Goal: Task Accomplishment & Management: Complete application form

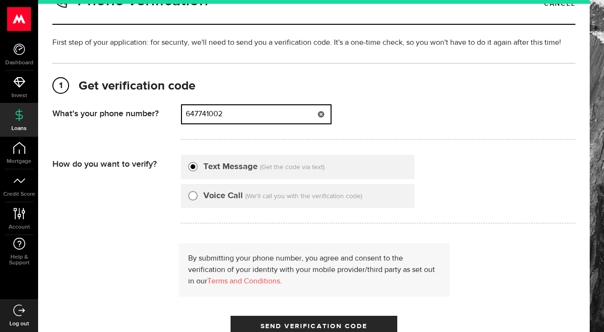
type input "6477410022"
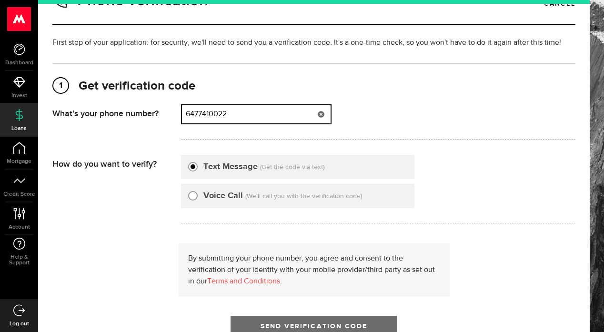
scroll to position [57, 0]
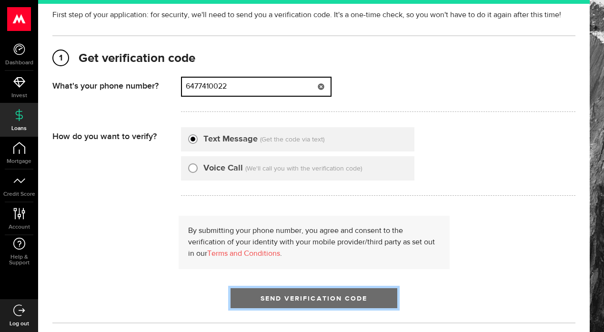
click at [315, 300] on span "submit" at bounding box center [313, 300] width 11 height 11
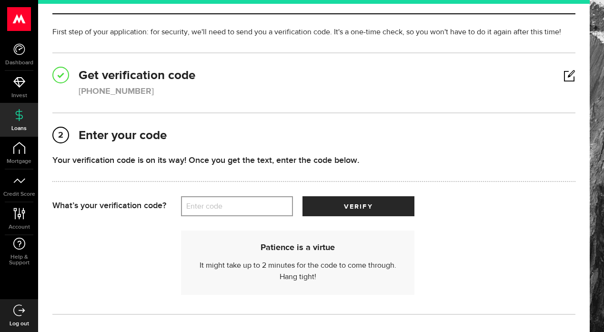
scroll to position [43, 0]
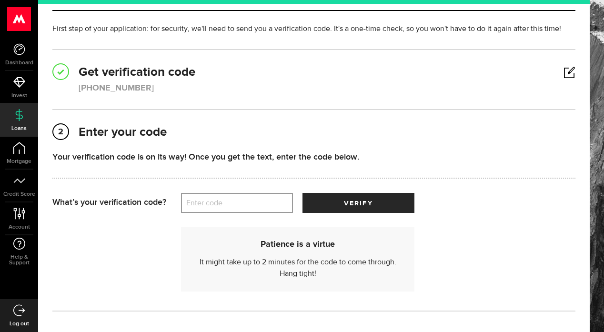
click at [207, 203] on label "Enter code" at bounding box center [237, 203] width 112 height 20
click at [207, 203] on input "Enter code" at bounding box center [237, 203] width 112 height 20
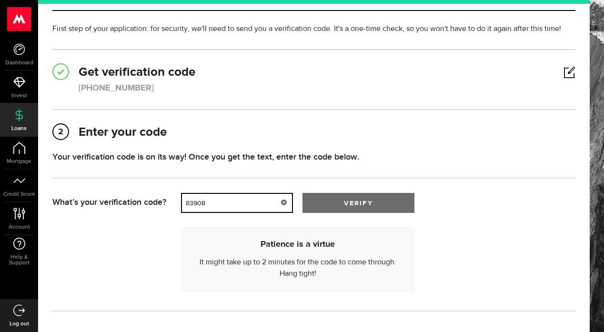
type input "83908"
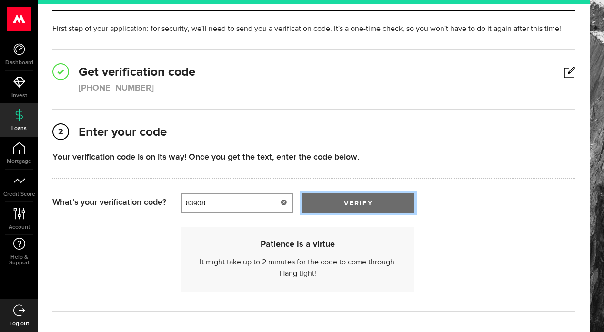
click at [369, 207] on button "verify" at bounding box center [359, 203] width 112 height 20
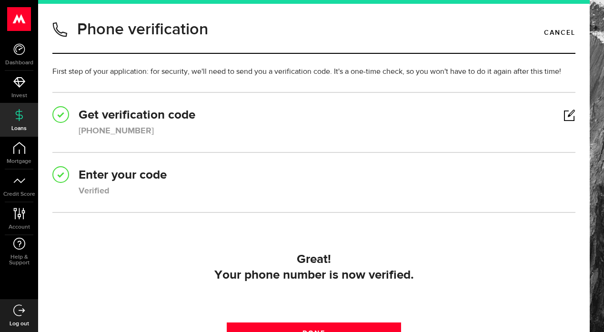
scroll to position [35, 0]
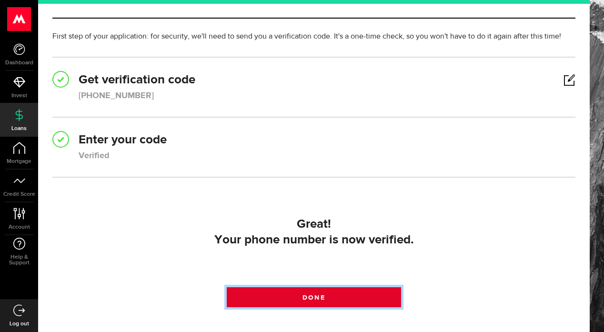
click at [333, 294] on link "Done" at bounding box center [314, 297] width 174 height 20
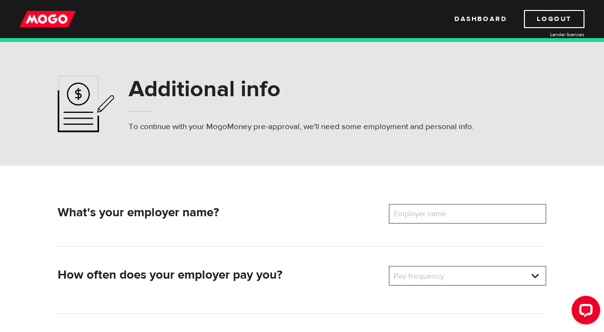
click at [425, 214] on label "Employer name" at bounding box center [427, 214] width 77 height 20
click at [425, 214] on input "Employer name" at bounding box center [468, 214] width 158 height 20
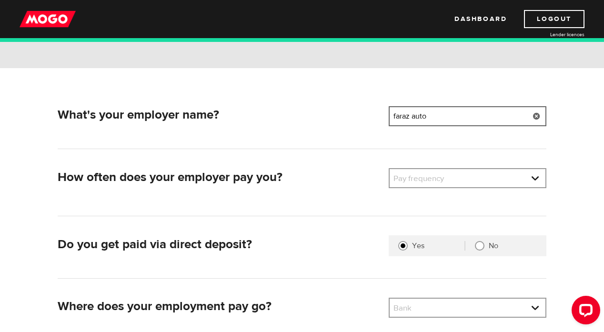
scroll to position [102, 0]
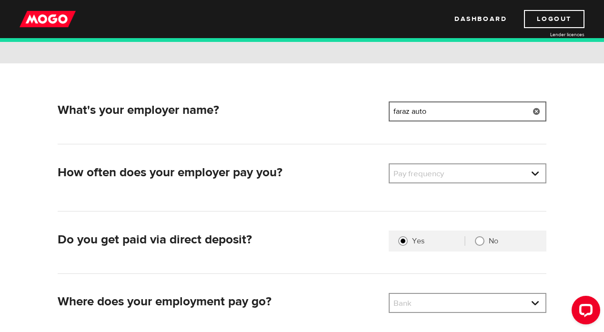
type input "faraz auto"
click at [462, 183] on div "Pay frequency Pay frequency Weekly Bi-Weekly Semi-Monthly Monthly" at bounding box center [468, 173] width 158 height 20
click at [464, 179] on link at bounding box center [468, 173] width 156 height 18
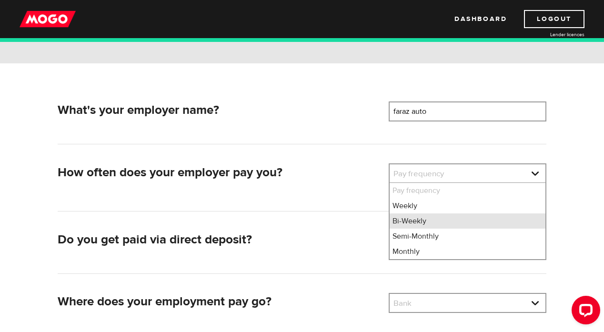
click at [451, 221] on li "Bi-Weekly" at bounding box center [468, 221] width 156 height 15
select select "2"
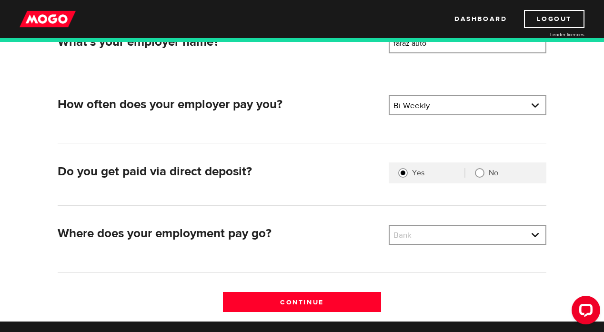
scroll to position [173, 0]
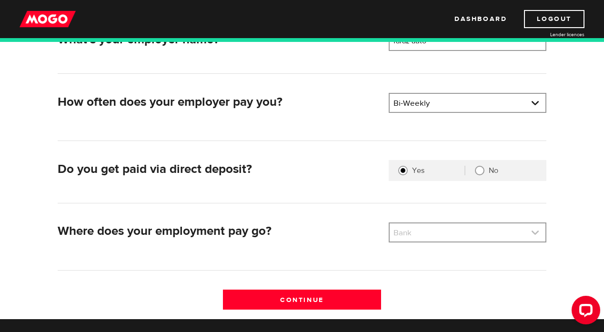
click at [440, 239] on link at bounding box center [468, 233] width 156 height 18
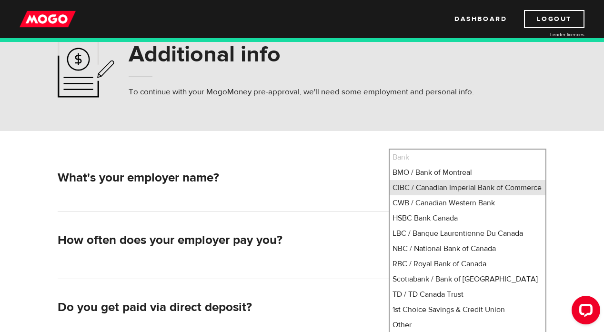
scroll to position [2, 0]
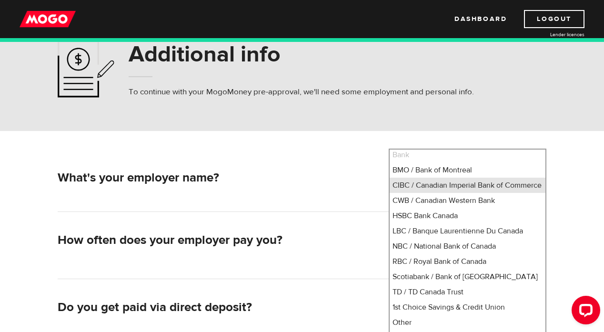
click at [456, 191] on li "CIBC / Canadian Imperial Bank of Commerce" at bounding box center [468, 185] width 156 height 15
select select "4"
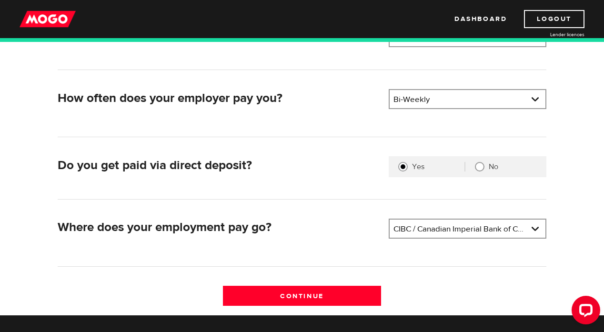
scroll to position [174, 0]
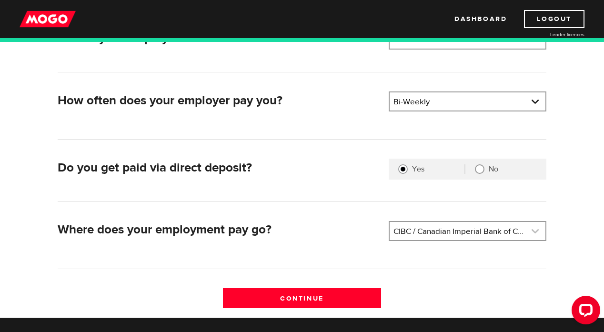
click at [435, 235] on link at bounding box center [468, 231] width 156 height 18
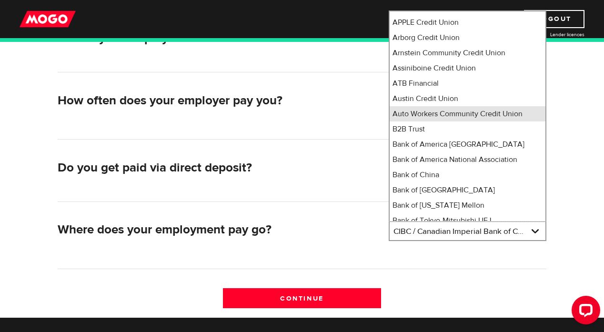
scroll to position [427, 0]
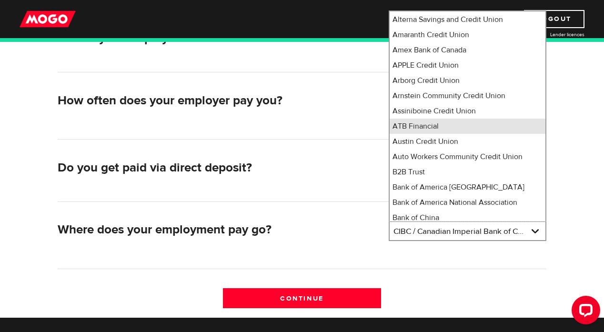
click at [464, 134] on li "ATB Financial" at bounding box center [468, 126] width 156 height 15
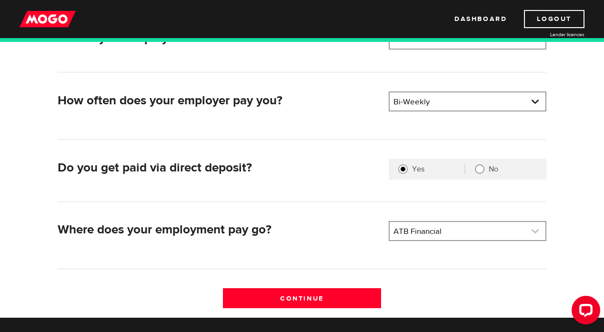
click at [432, 230] on link at bounding box center [468, 231] width 156 height 18
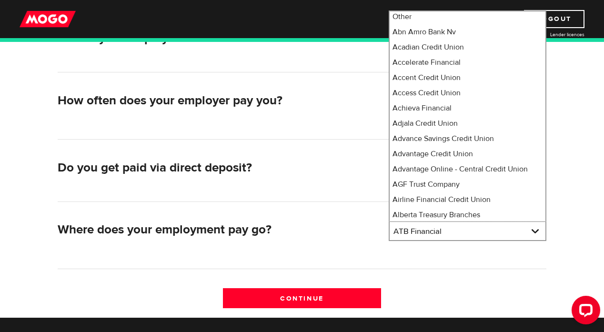
scroll to position [0, 0]
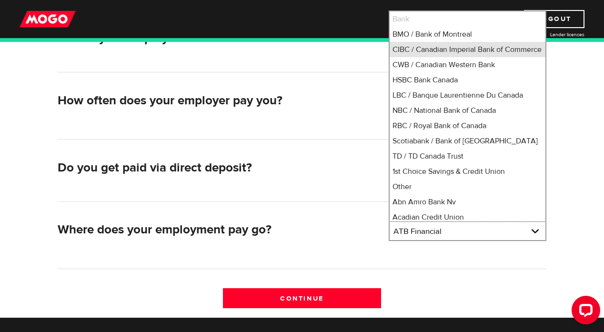
click at [434, 54] on li "CIBC / Canadian Imperial Bank of Commerce" at bounding box center [468, 49] width 156 height 15
select select "4"
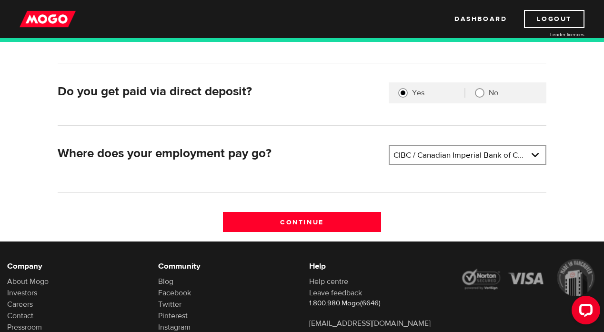
scroll to position [252, 0]
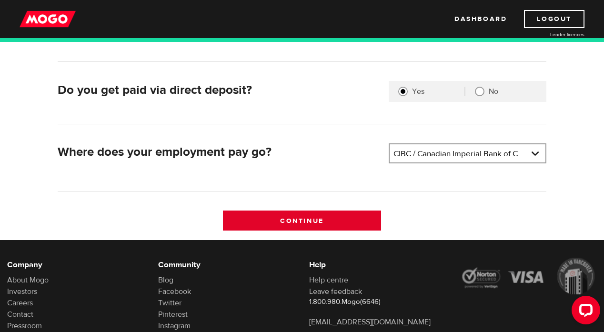
click at [319, 221] on input "Continue" at bounding box center [302, 221] width 158 height 20
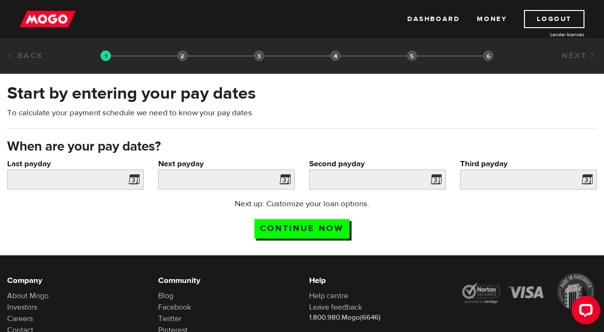
click at [137, 178] on span at bounding box center [132, 180] width 14 height 15
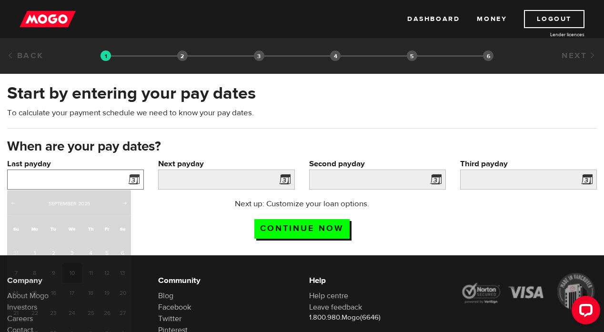
click at [114, 183] on input "Last payday" at bounding box center [75, 180] width 137 height 20
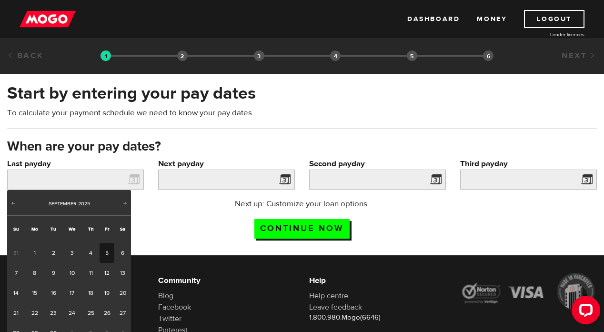
click at [112, 255] on link "5" at bounding box center [107, 253] width 15 height 20
type input "2025/09/05"
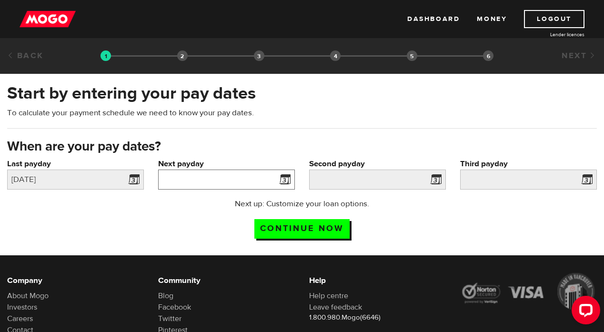
click at [190, 183] on input "Next payday" at bounding box center [226, 180] width 137 height 20
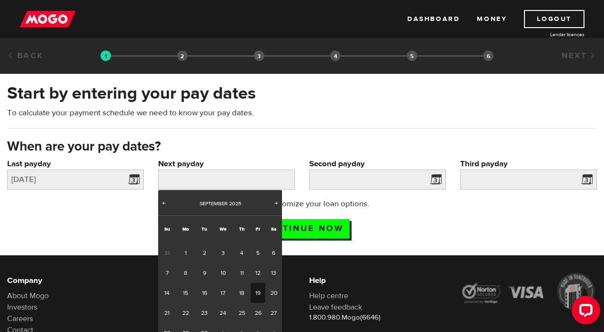
click at [254, 287] on link "19" at bounding box center [258, 293] width 15 height 20
type input "2025/09/19"
type input "2025/10/3"
type input "2025/10/17"
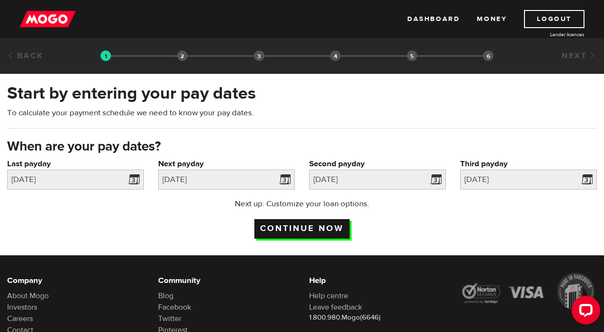
click at [336, 230] on input "Continue now" at bounding box center [301, 229] width 95 height 20
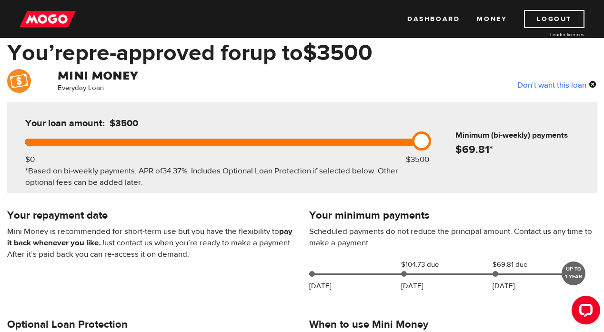
scroll to position [51, 0]
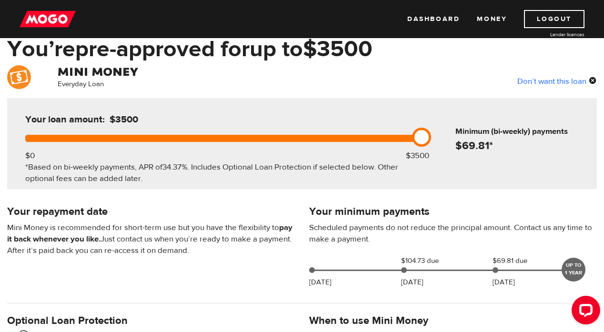
drag, startPoint x: 421, startPoint y: 136, endPoint x: 448, endPoint y: 138, distance: 27.7
click at [448, 138] on div "Your loan amount: $3500 $0 $3500 *Based on bi-weekly payments, APR of 34.37% . …" at bounding box center [302, 143] width 590 height 91
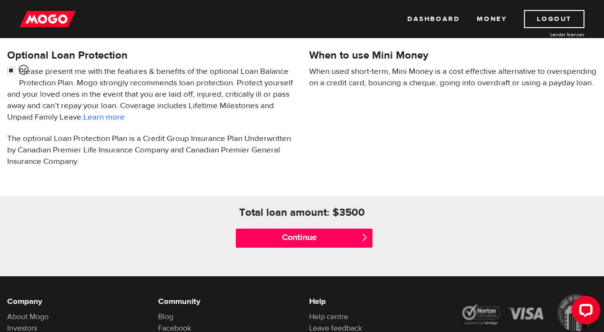
scroll to position [317, 0]
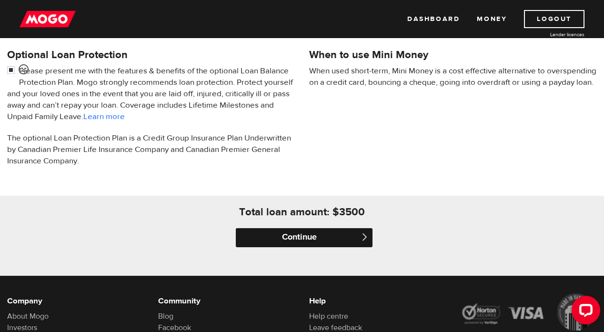
click at [285, 237] on input "Continue" at bounding box center [304, 237] width 137 height 19
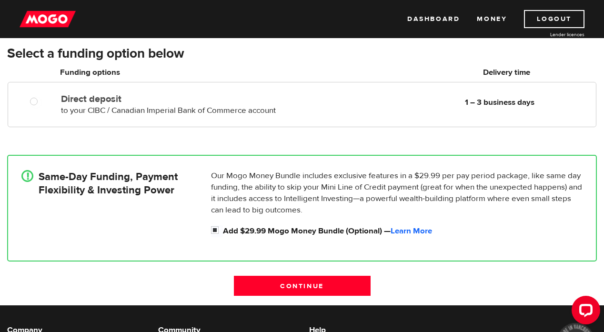
scroll to position [159, 0]
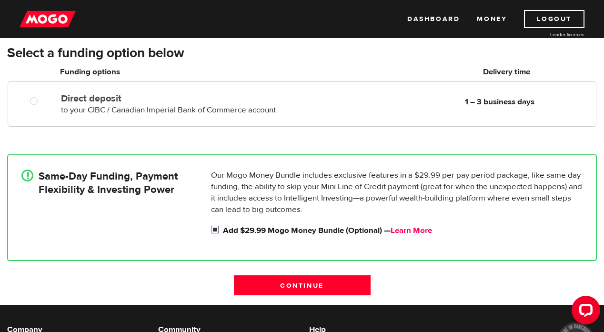
click at [420, 229] on link "Learn More" at bounding box center [411, 230] width 41 height 10
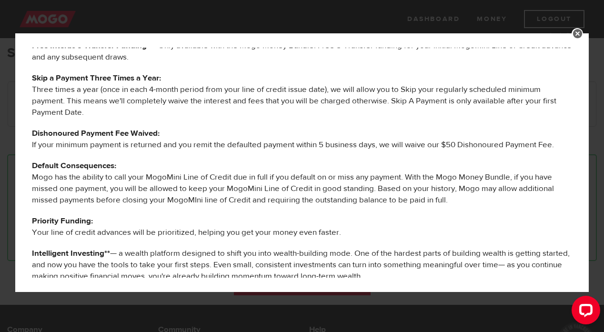
scroll to position [0, 0]
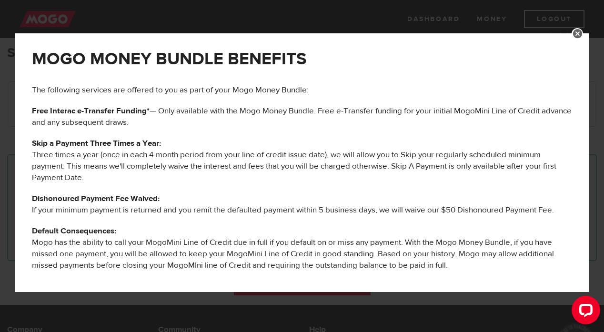
click at [580, 31] on link at bounding box center [577, 33] width 11 height 11
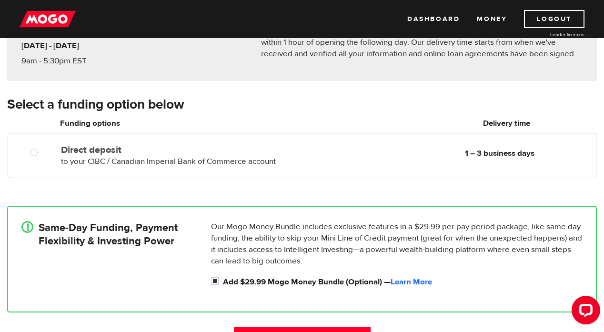
scroll to position [111, 0]
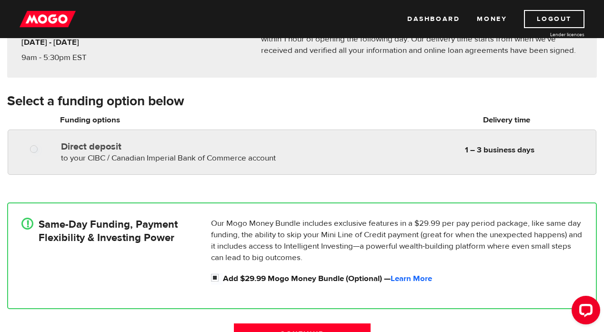
click at [293, 163] on div "Direct deposit to your CIBC / Canadian Imperial Bank of Commerce account Delive…" at bounding box center [326, 150] width 539 height 27
radio input "true"
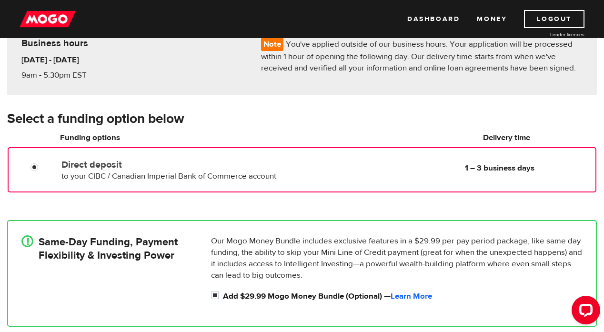
scroll to position [143, 0]
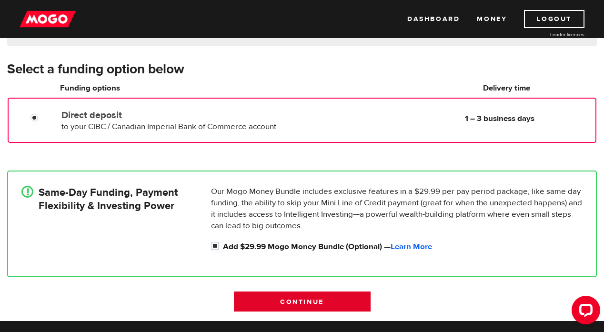
click at [328, 304] on input "Continue" at bounding box center [302, 302] width 137 height 20
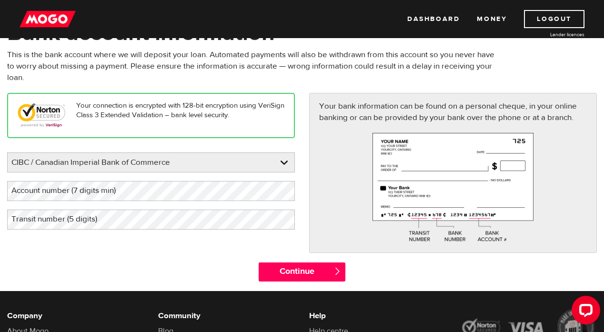
scroll to position [63, 0]
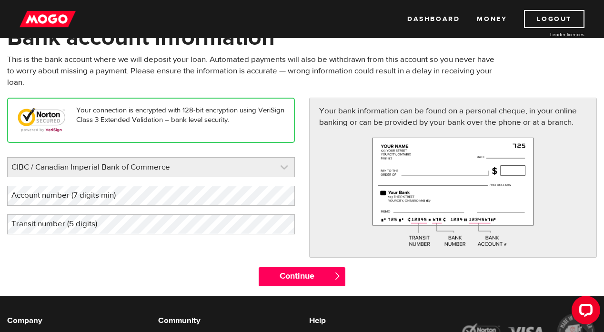
click at [248, 172] on link at bounding box center [151, 167] width 287 height 19
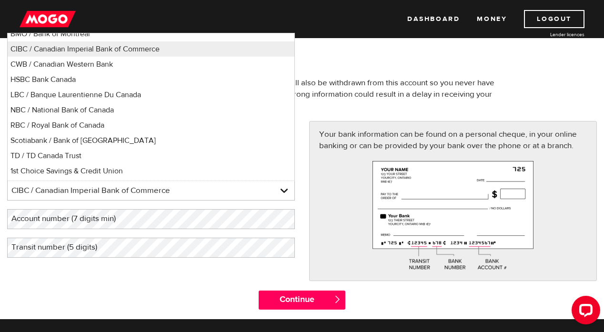
scroll to position [102, 0]
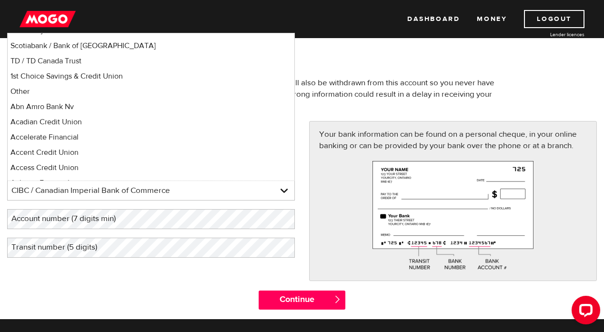
click at [117, 273] on div "Your connection is encrypted with 128-bit encryption using VeriSign Class 3 Ext…" at bounding box center [302, 206] width 604 height 170
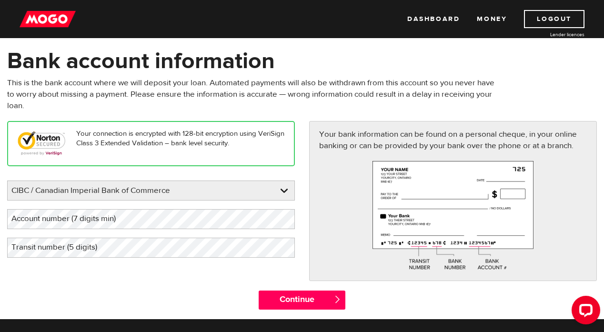
click at [53, 221] on label "Account number (7 digits min)" at bounding box center [71, 219] width 128 height 20
click at [44, 244] on label "Transit number (5 digits)" at bounding box center [62, 248] width 110 height 20
click at [65, 284] on div "Your connection is encrypted with 128-bit encryption using VeriSign Class 3 Ext…" at bounding box center [302, 206] width 604 height 170
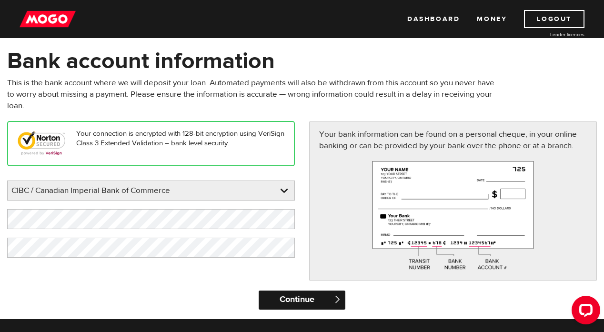
click at [285, 298] on input "Continue" at bounding box center [302, 300] width 86 height 19
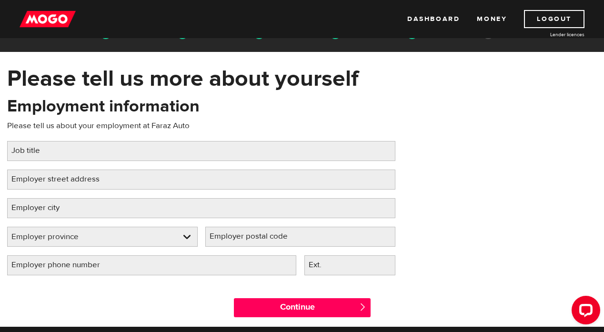
scroll to position [23, 0]
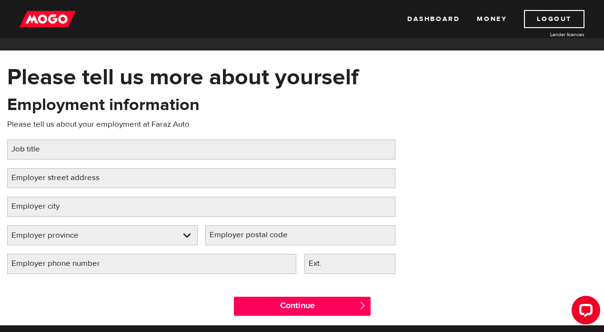
click at [57, 181] on label "Employer street address" at bounding box center [63, 178] width 112 height 20
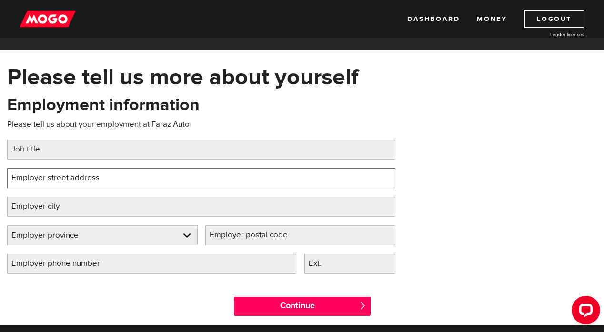
click at [57, 181] on input "Employer street address" at bounding box center [201, 178] width 388 height 20
paste input "150 Deerhide Crescent, North York, ON M9M 2Y6"
type input "150 Deerhide Crescent, North York, ON M9M 2Y6"
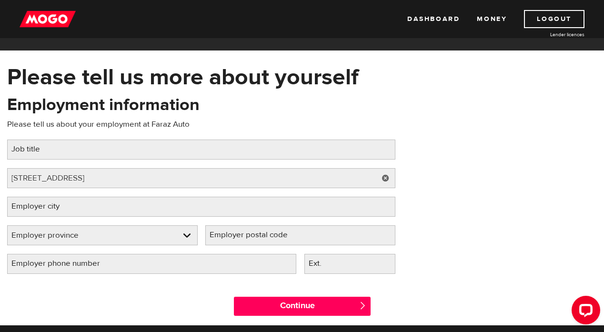
click at [49, 204] on label "Employer city" at bounding box center [43, 207] width 72 height 20
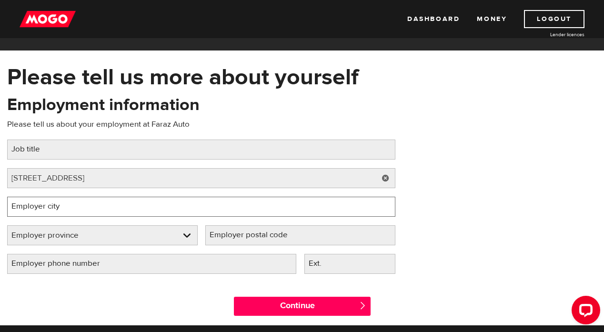
click at [49, 204] on input "Employer city" at bounding box center [201, 207] width 388 height 20
type input "NORTH YORK"
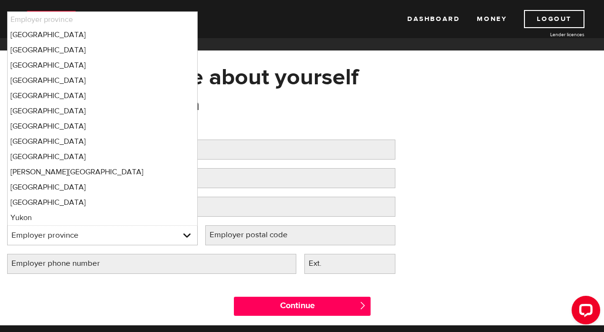
select select "ON"
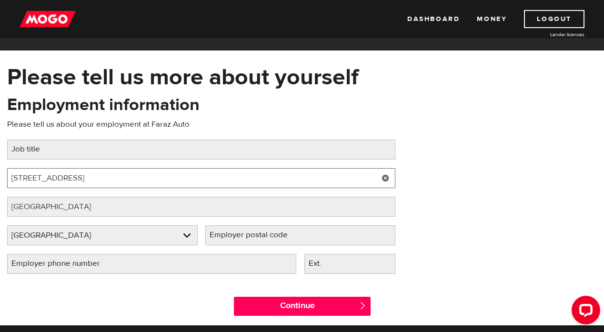
drag, startPoint x: 200, startPoint y: 178, endPoint x: 154, endPoint y: 177, distance: 45.3
click at [154, 177] on input "150 Deerhide Crescent, North York, ON M9M 2Y6" at bounding box center [201, 178] width 388 height 20
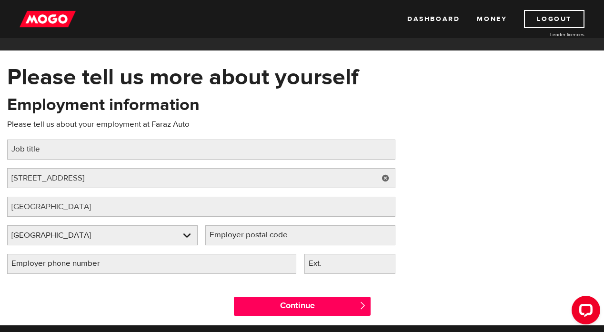
click at [228, 231] on label "Employer postal code" at bounding box center [256, 235] width 102 height 20
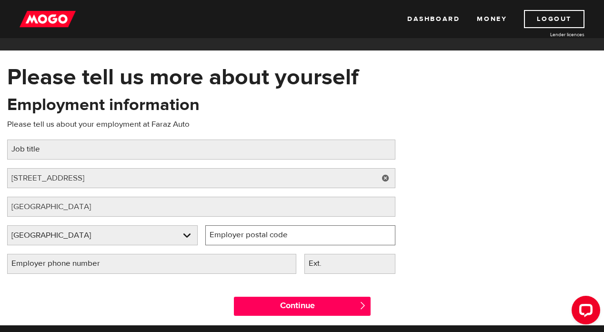
click at [228, 231] on input "Employer postal code" at bounding box center [300, 235] width 191 height 20
paste input "M9M 2Y6"
type input "M9M 2Y6"
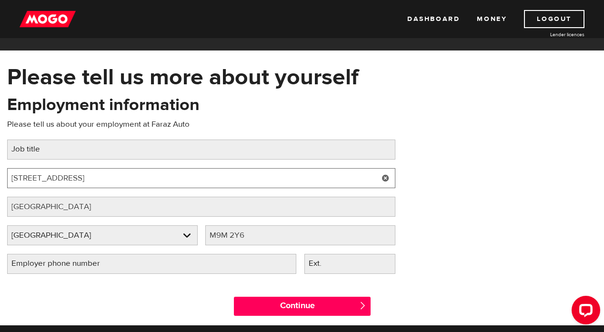
drag, startPoint x: 203, startPoint y: 177, endPoint x: 94, endPoint y: 175, distance: 109.6
click at [94, 175] on input "150 Deerhide Crescent, North York, ON M9M 2Y6" at bounding box center [201, 178] width 388 height 20
type input "150 Deerhide Crescent"
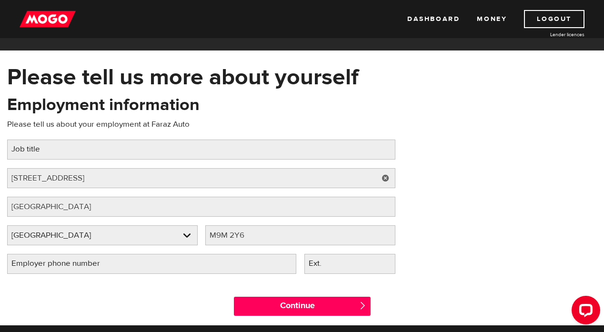
click at [481, 239] on div "Employment information Please tell us about your employment at Faraz Auto Job t…" at bounding box center [302, 187] width 604 height 189
click at [88, 260] on label "Employer phone number" at bounding box center [63, 264] width 112 height 20
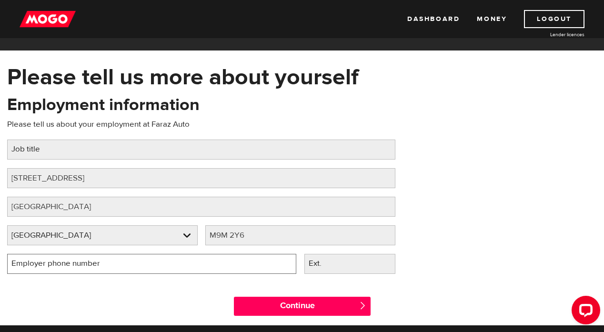
click at [88, 260] on input "Employer phone number" at bounding box center [151, 264] width 289 height 20
type input "(416) 638-8132"
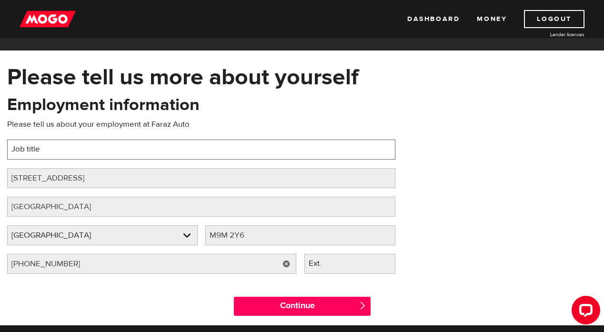
click at [80, 153] on input "Job title" at bounding box center [201, 150] width 388 height 20
type input "autosalesman"
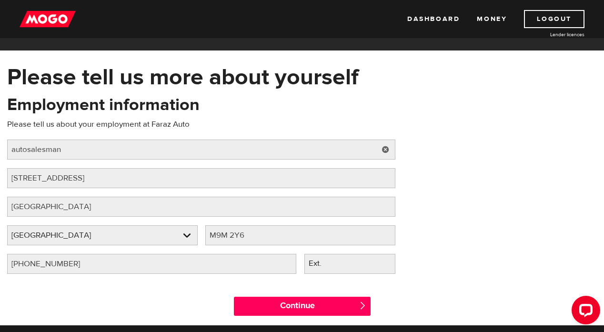
click at [489, 230] on div "Employment information Please tell us about your employment at Faraz Auto Job t…" at bounding box center [302, 187] width 604 height 189
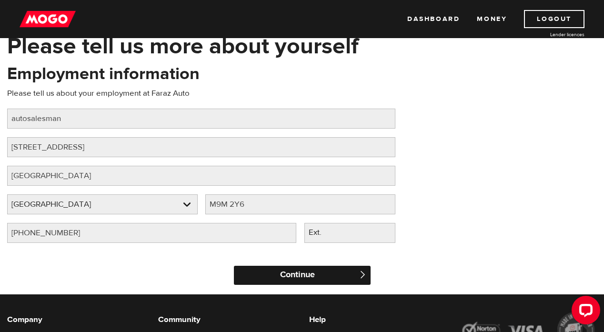
click at [352, 274] on input "Continue" at bounding box center [302, 275] width 137 height 19
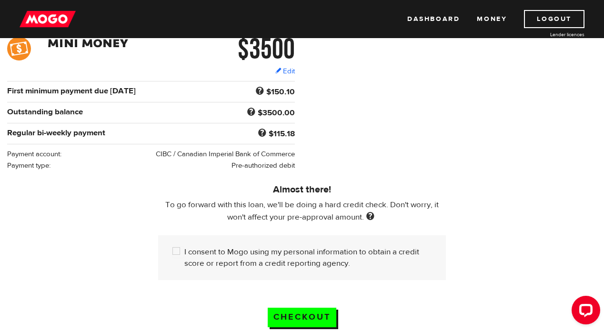
scroll to position [189, 0]
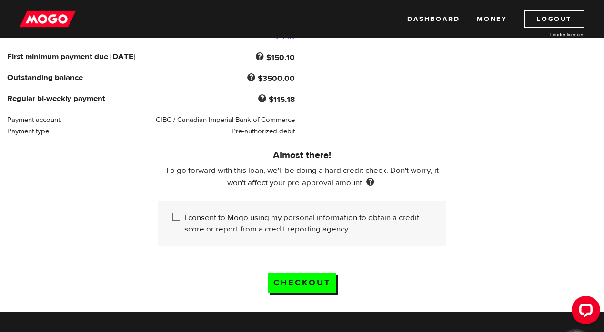
click at [175, 221] on input "I consent to Mogo using my personal information to obtain a credit score or rep…" at bounding box center [179, 218] width 12 height 12
checkbox input "true"
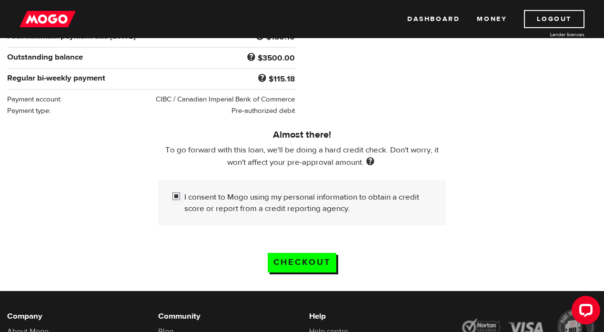
scroll to position [210, 0]
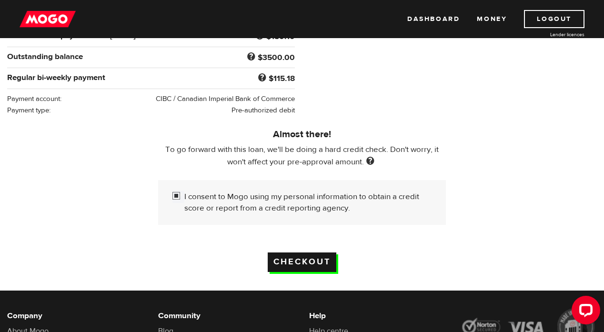
click at [301, 263] on input "Checkout" at bounding box center [302, 263] width 69 height 20
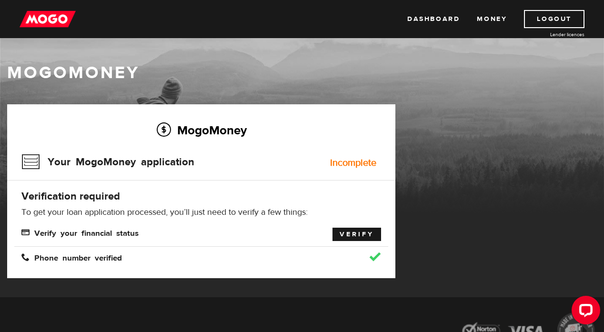
click at [360, 237] on link "Verify" at bounding box center [357, 234] width 49 height 13
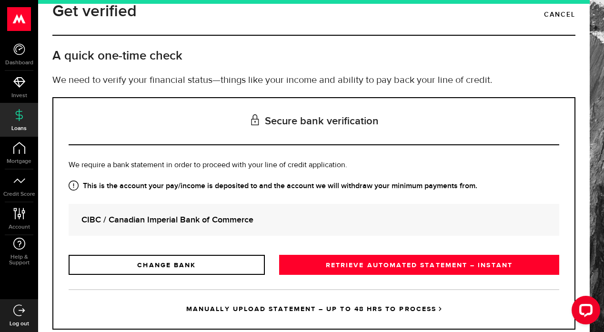
scroll to position [43, 0]
